Goal: Task Accomplishment & Management: Use online tool/utility

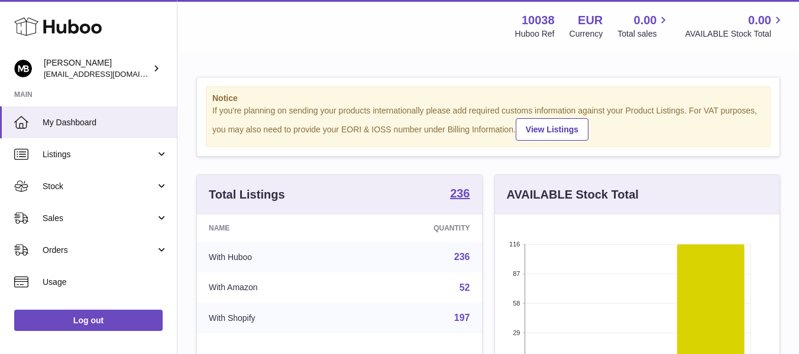
scroll to position [184, 289]
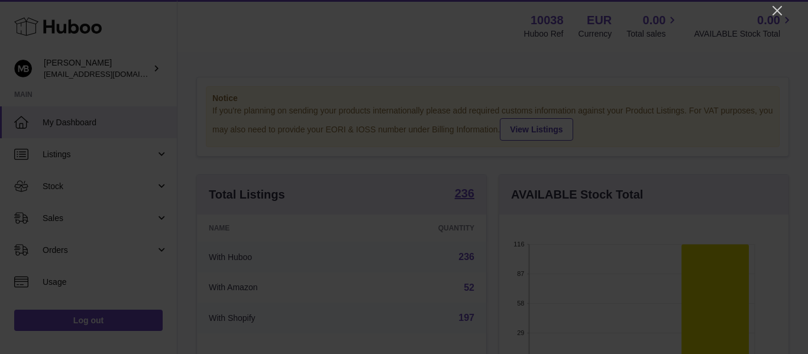
click at [784, 4] on div at bounding box center [404, 177] width 808 height 354
click at [778, 9] on icon "Close" at bounding box center [776, 10] width 9 height 9
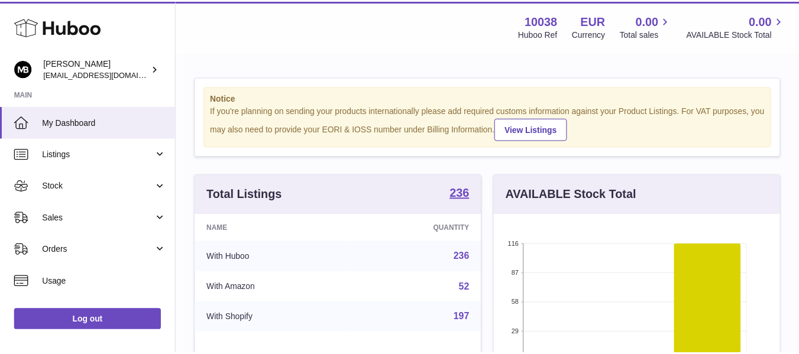
scroll to position [591111, 591010]
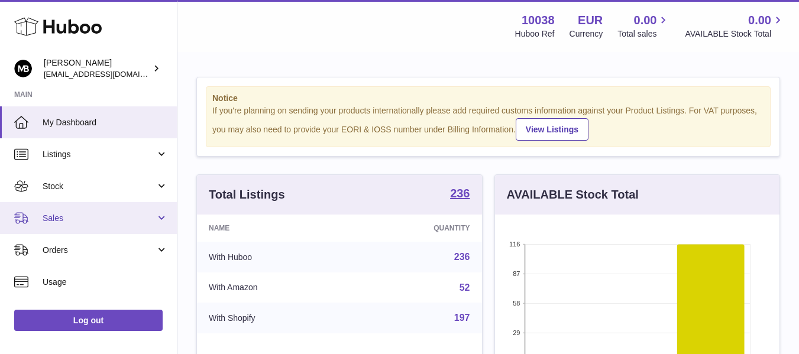
click at [65, 225] on link "Sales" at bounding box center [88, 218] width 177 height 32
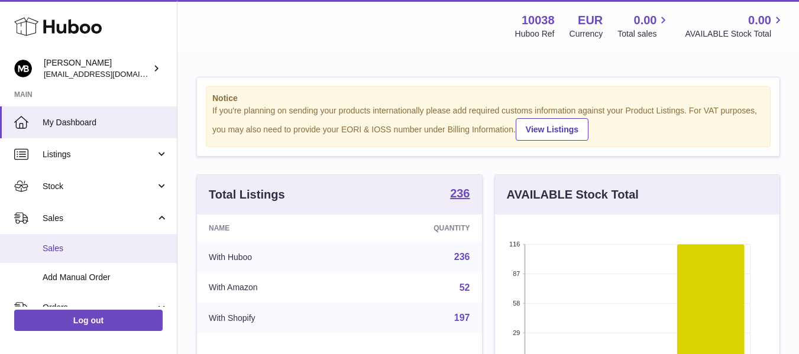
click at [51, 251] on span "Sales" at bounding box center [105, 248] width 125 height 11
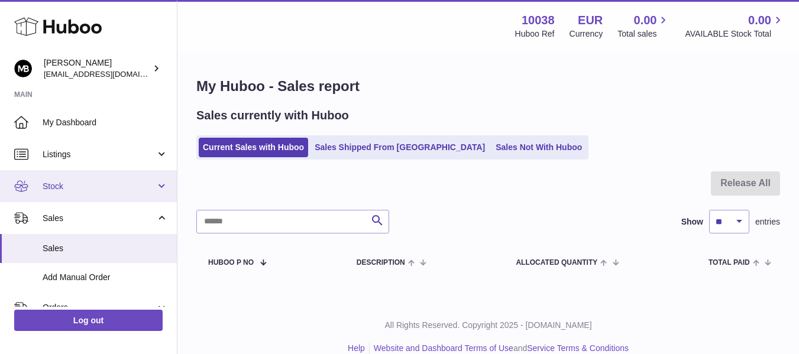
scroll to position [99, 0]
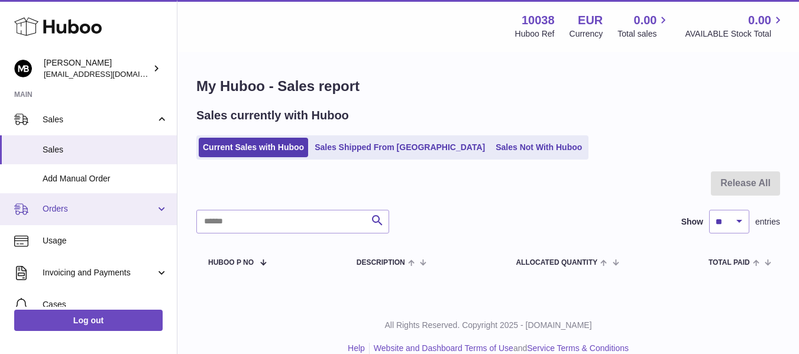
click at [77, 212] on span "Orders" at bounding box center [99, 208] width 113 height 11
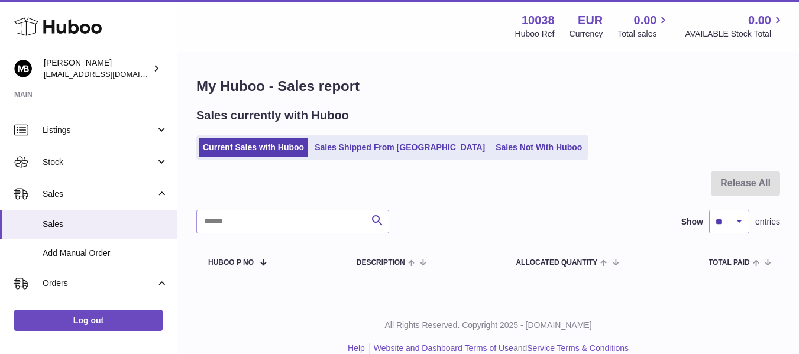
scroll to position [0, 0]
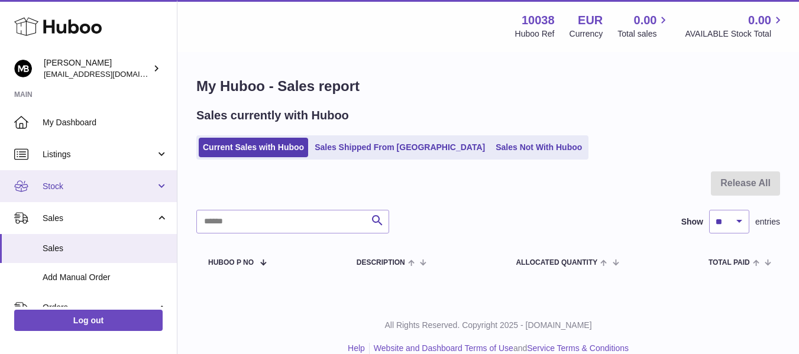
click at [105, 193] on link "Stock" at bounding box center [88, 186] width 177 height 32
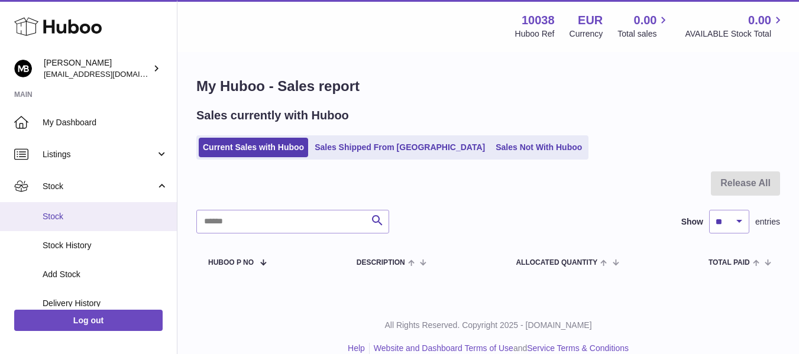
click at [58, 217] on span "Stock" at bounding box center [105, 216] width 125 height 11
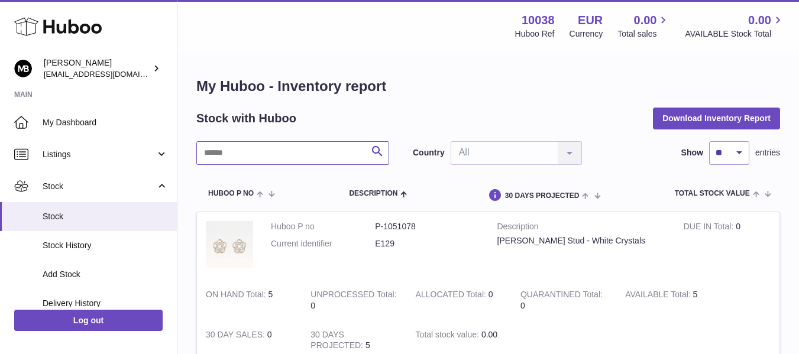
click at [232, 148] on input "text" at bounding box center [292, 153] width 193 height 24
paste input "*******"
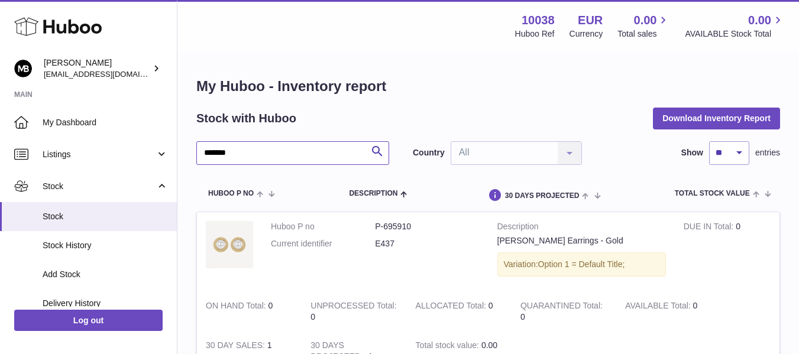
scroll to position [99, 0]
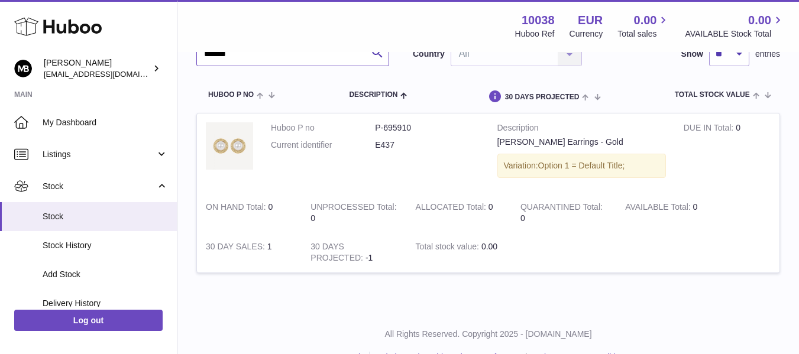
type input "*******"
click at [289, 290] on div "My Huboo - Inventory report Stock with Huboo Download Inventory Report ******* …" at bounding box center [487, 132] width 621 height 357
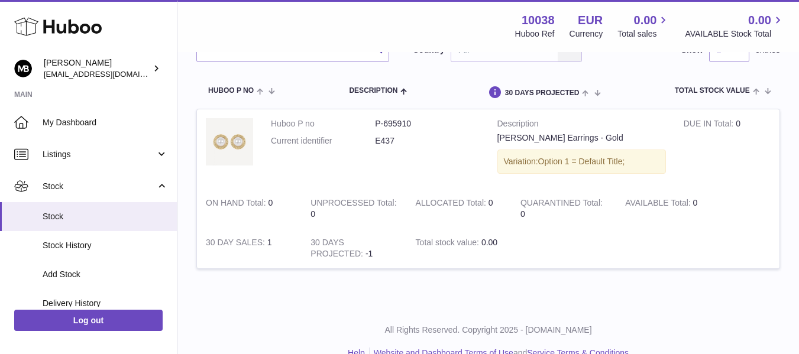
scroll to position [102, 0]
click at [456, 320] on div "All Rights Reserved. Copyright 2025 - Huboo.co.uk Help Website and Dashboard Te…" at bounding box center [487, 343] width 621 height 70
